Goal: Navigation & Orientation: Find specific page/section

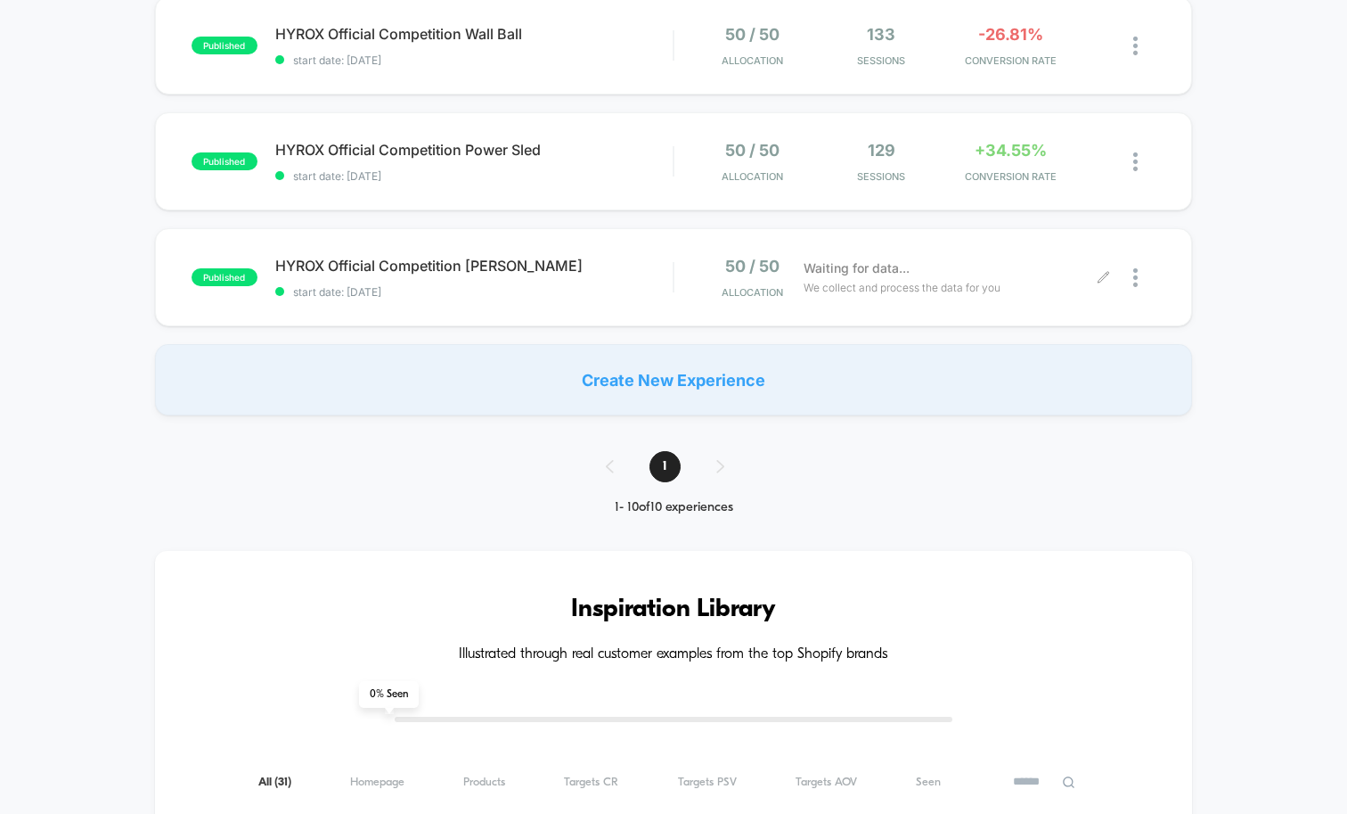
scroll to position [1010, 0]
